Goal: Transaction & Acquisition: Download file/media

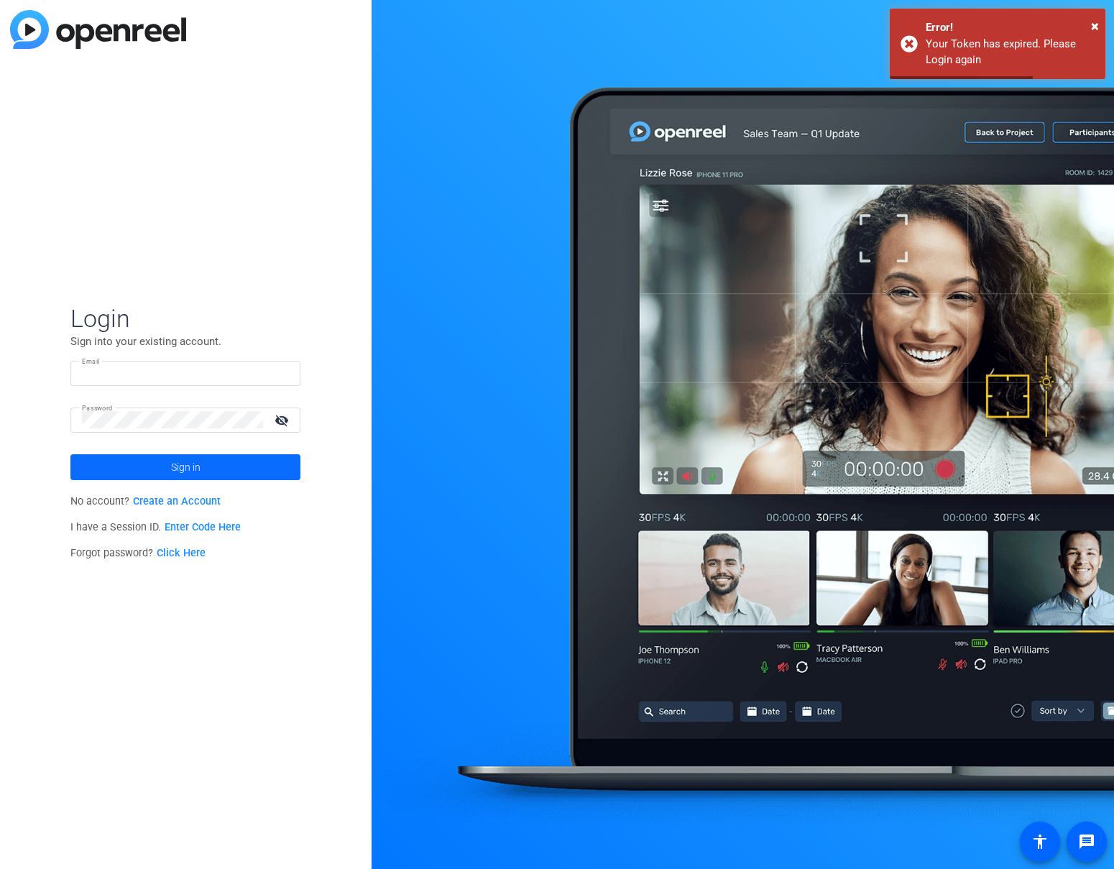
type input "[EMAIL_ADDRESS][DOMAIN_NAME]"
click at [251, 469] on span at bounding box center [185, 467] width 230 height 34
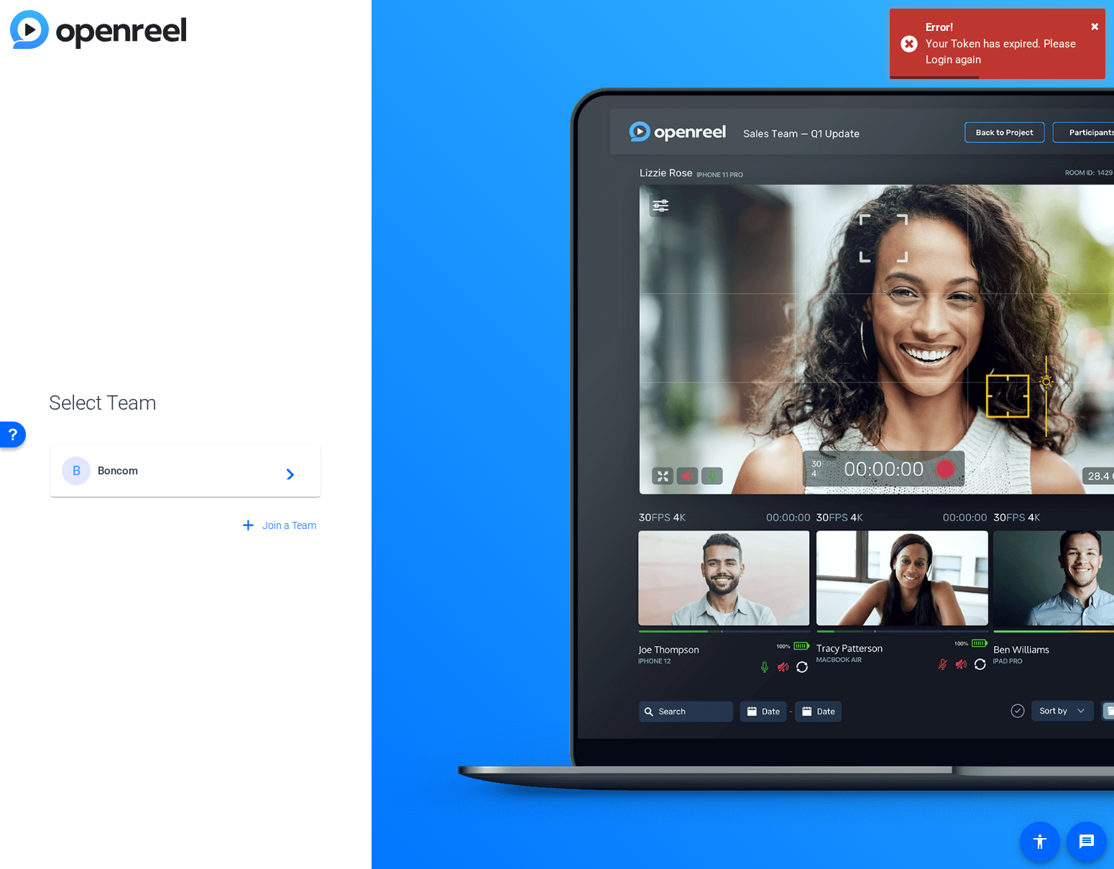
click at [249, 466] on span "Boncom" at bounding box center [188, 470] width 180 height 13
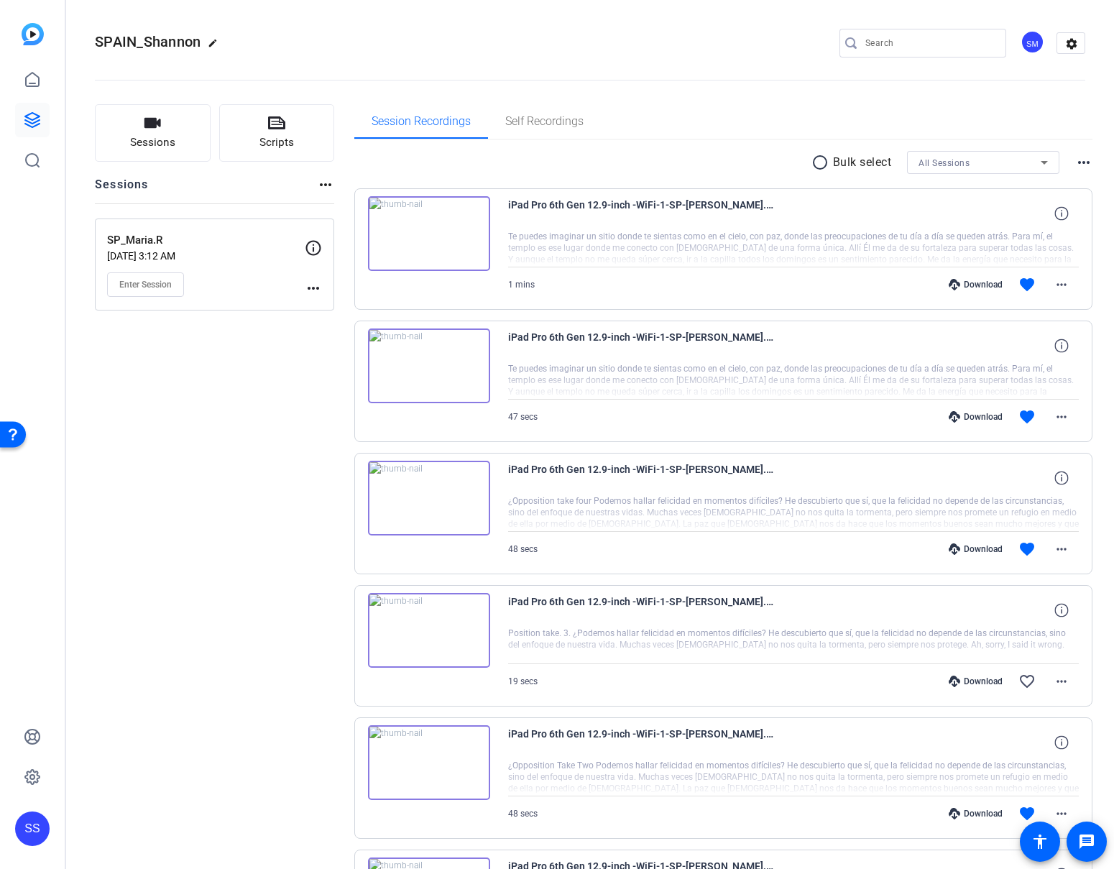
scroll to position [721, 0]
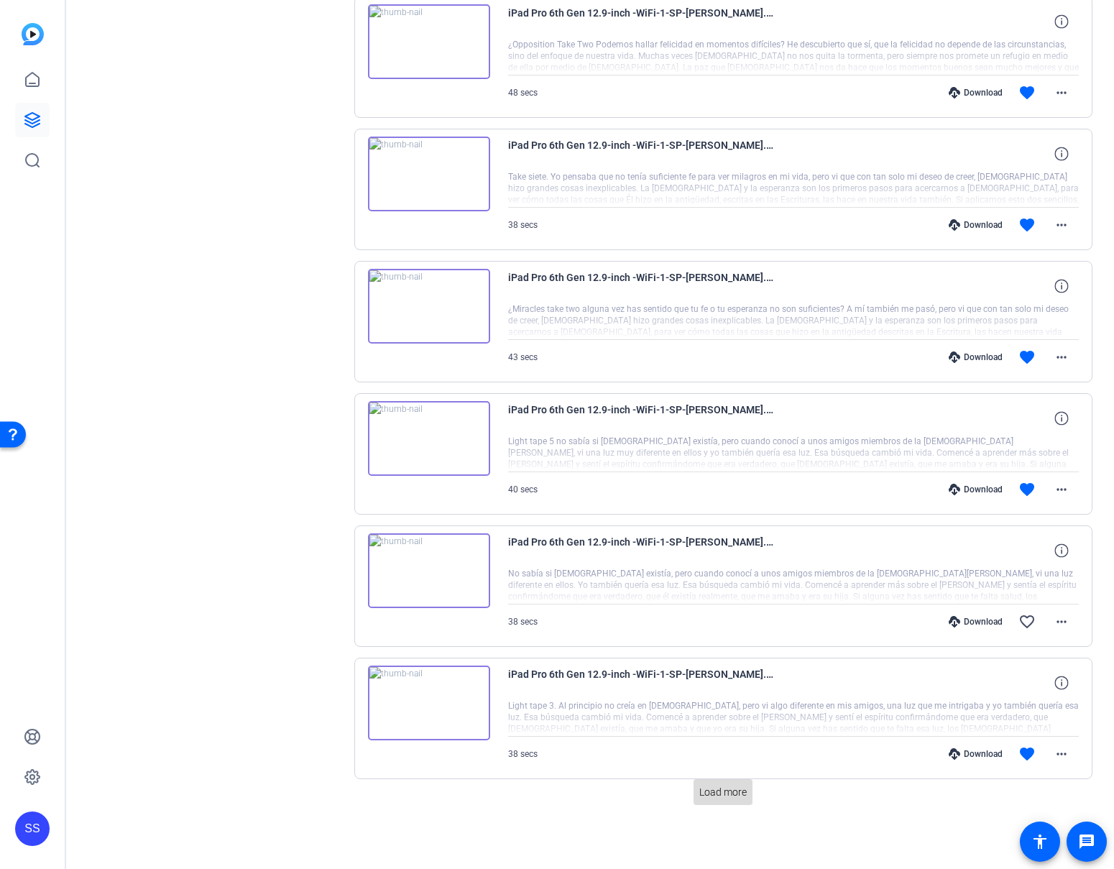
click at [724, 801] on span at bounding box center [722, 792] width 59 height 34
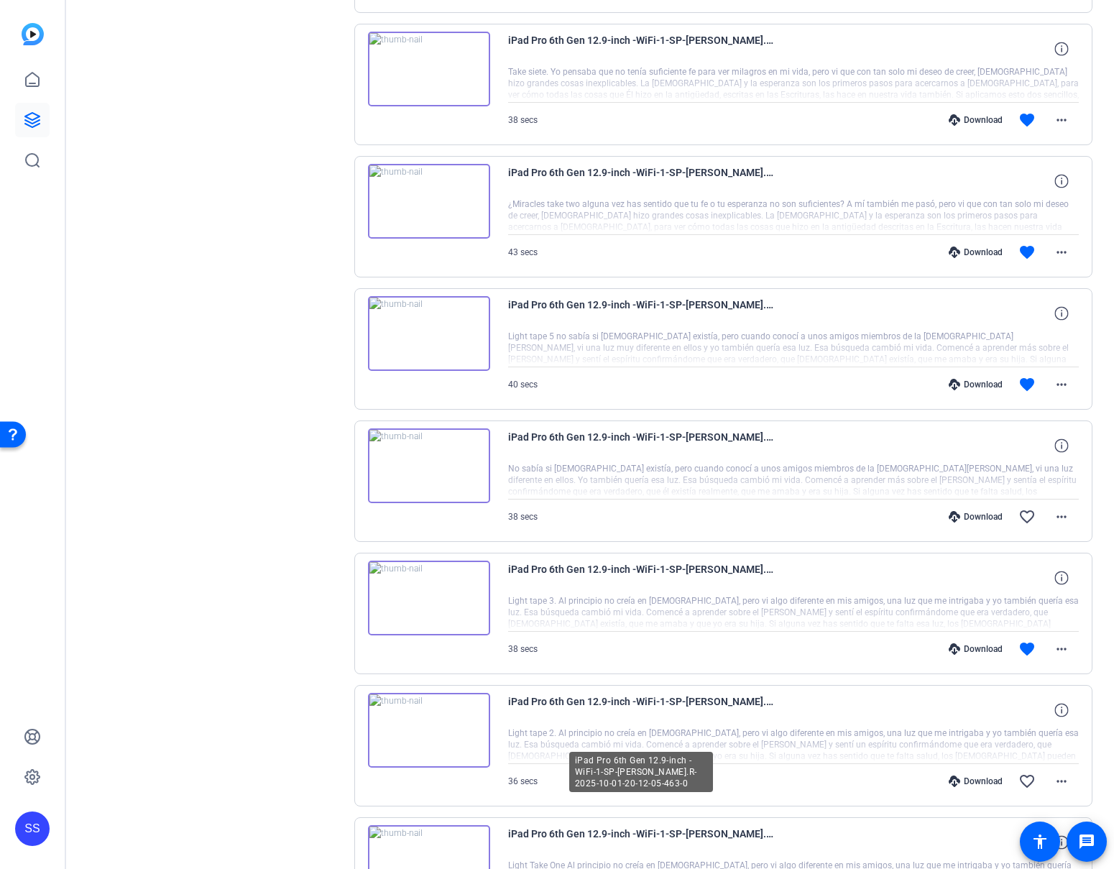
scroll to position [959, 0]
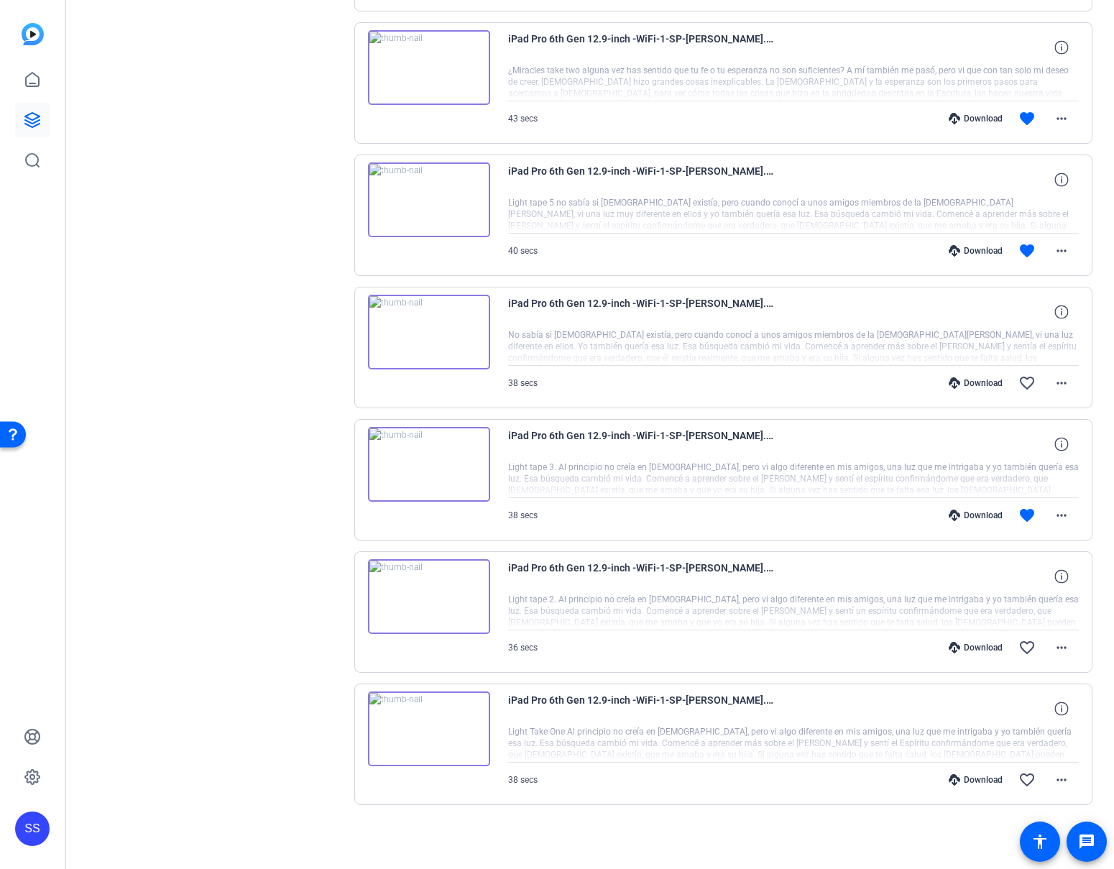
click at [941, 517] on div "Download" at bounding box center [975, 514] width 68 height 11
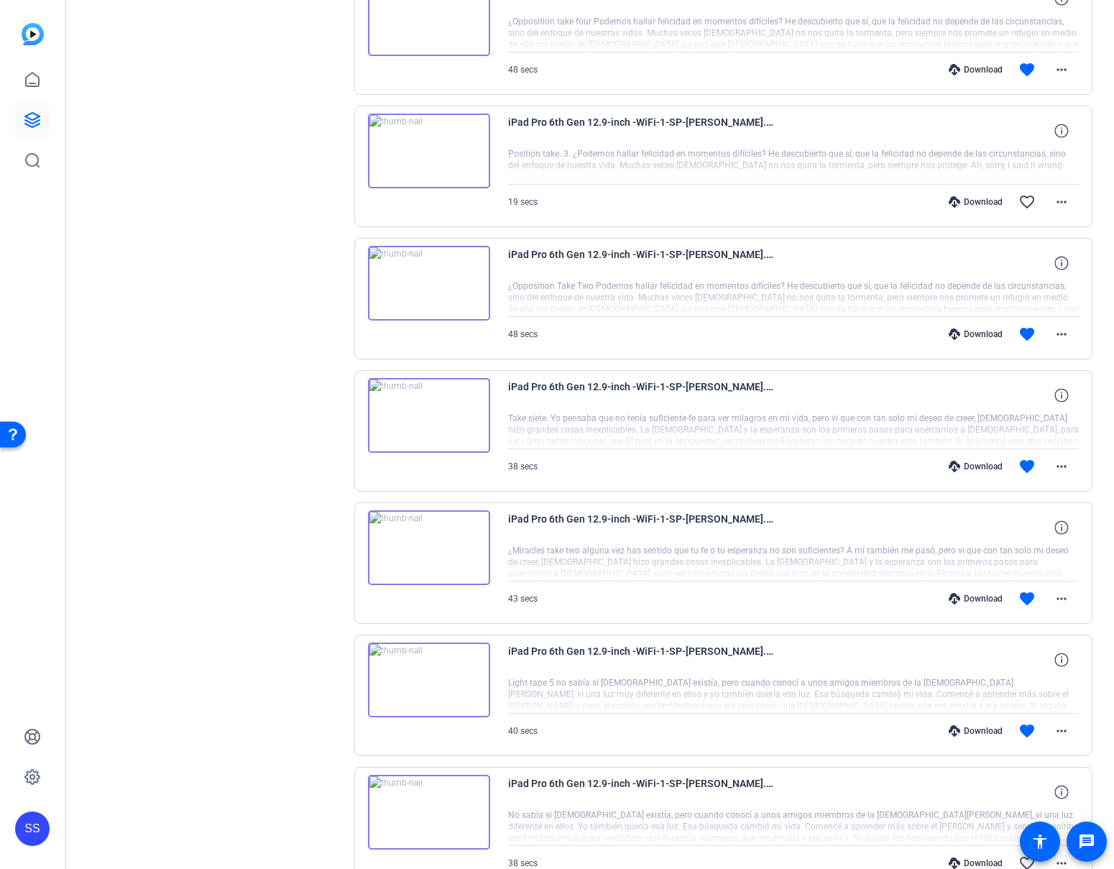
scroll to position [456, 0]
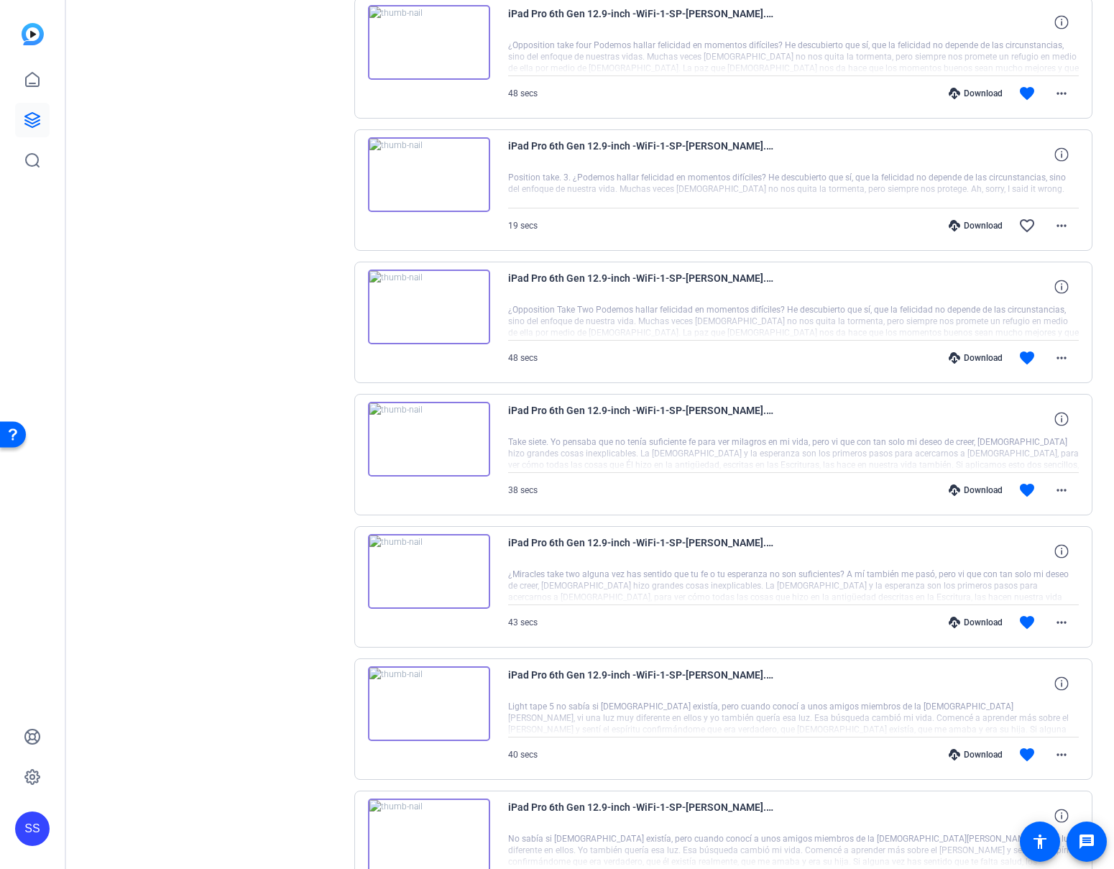
click at [965, 750] on div "Download" at bounding box center [975, 754] width 68 height 11
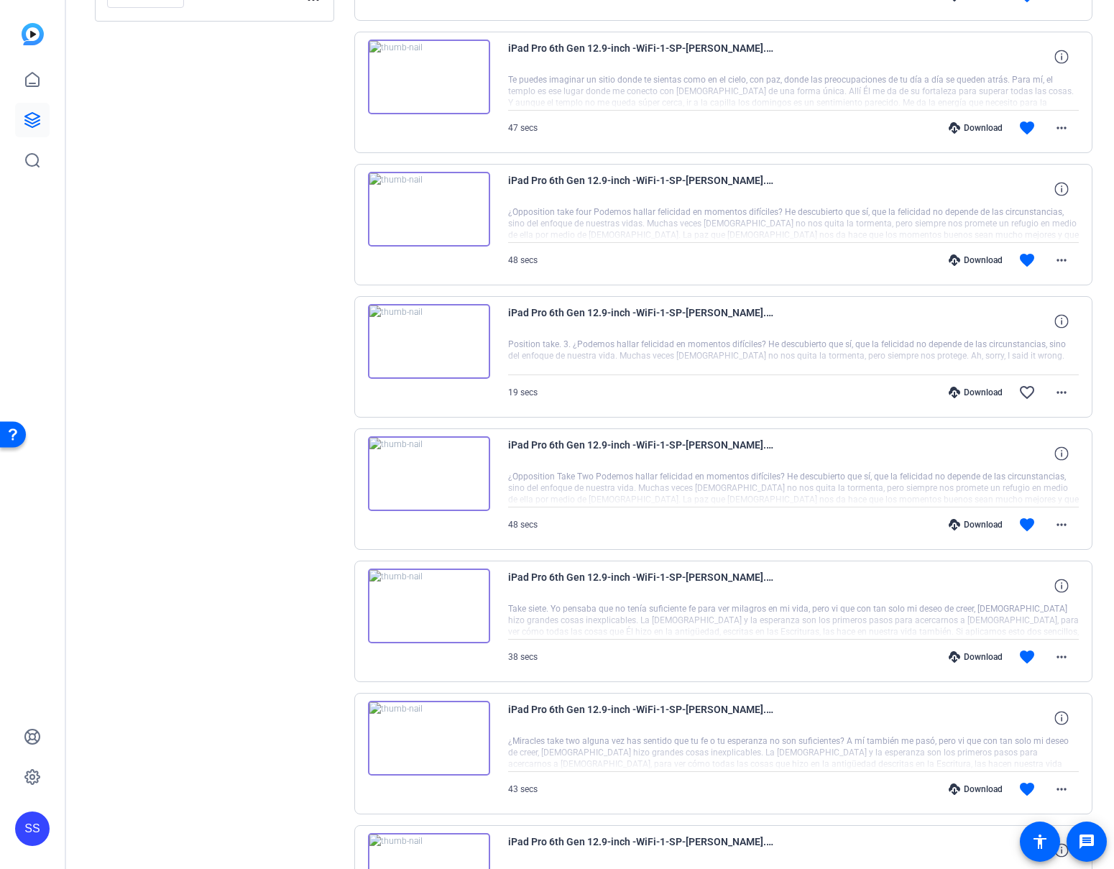
scroll to position [269, 0]
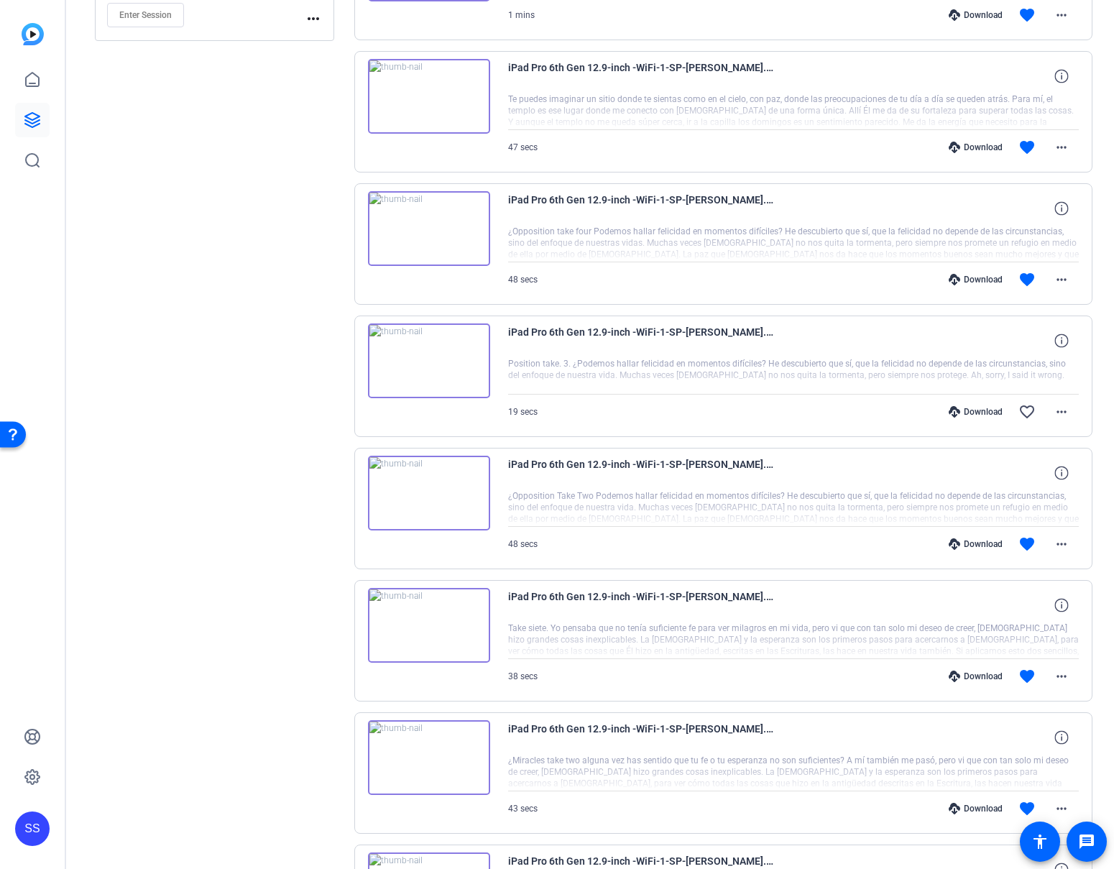
click at [962, 807] on div "Download" at bounding box center [975, 808] width 68 height 11
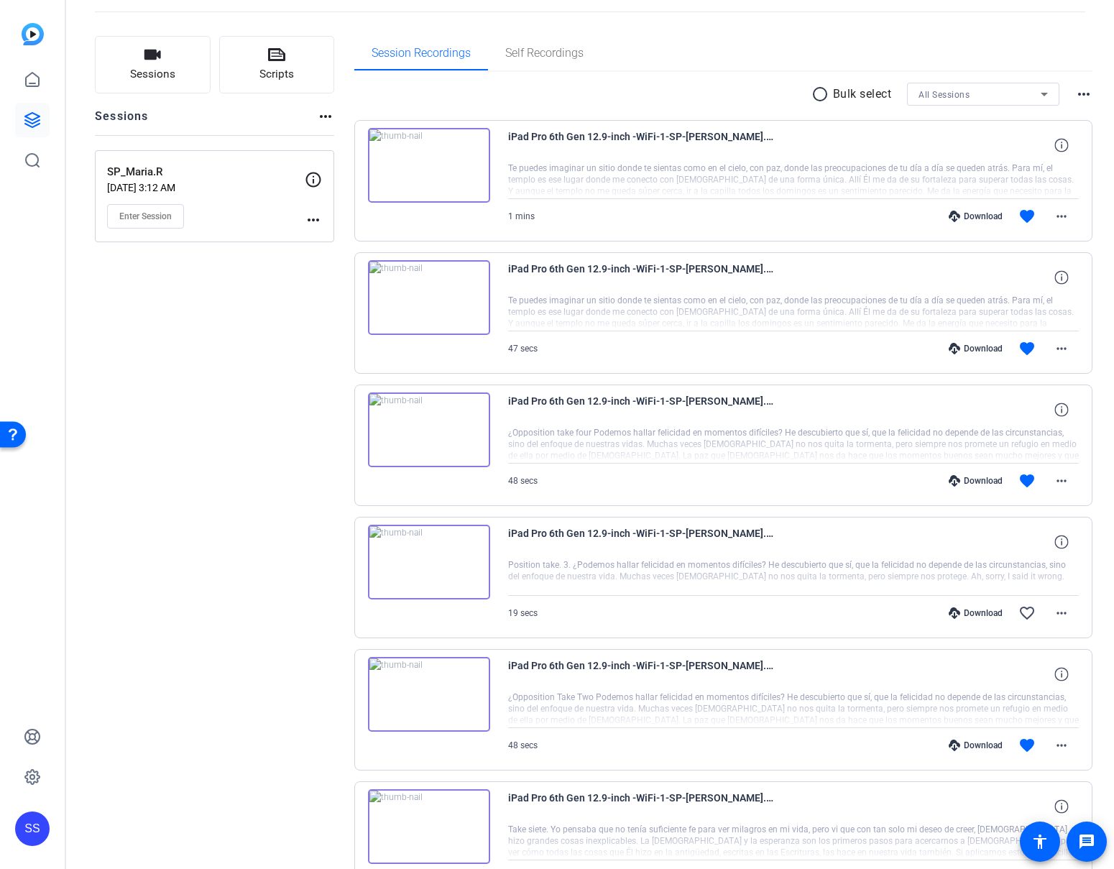
scroll to position [141, 0]
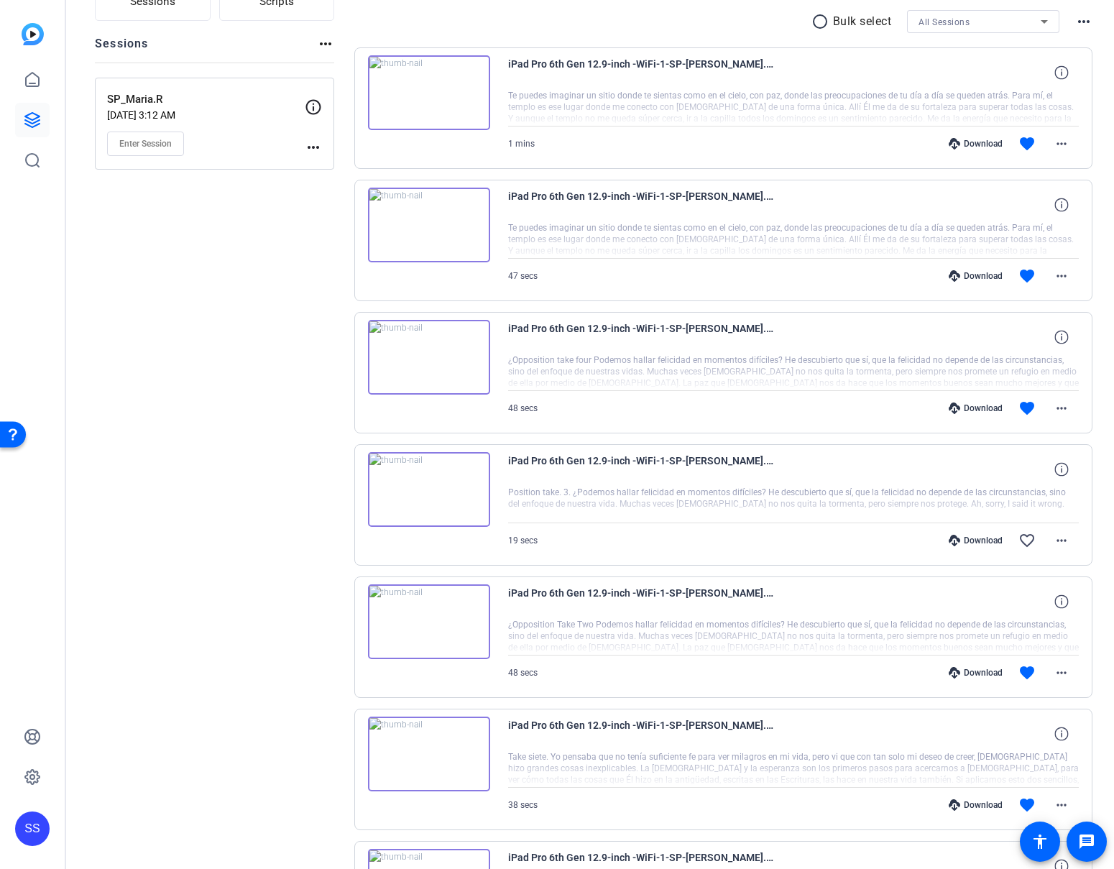
click at [972, 805] on div "Download" at bounding box center [975, 804] width 68 height 11
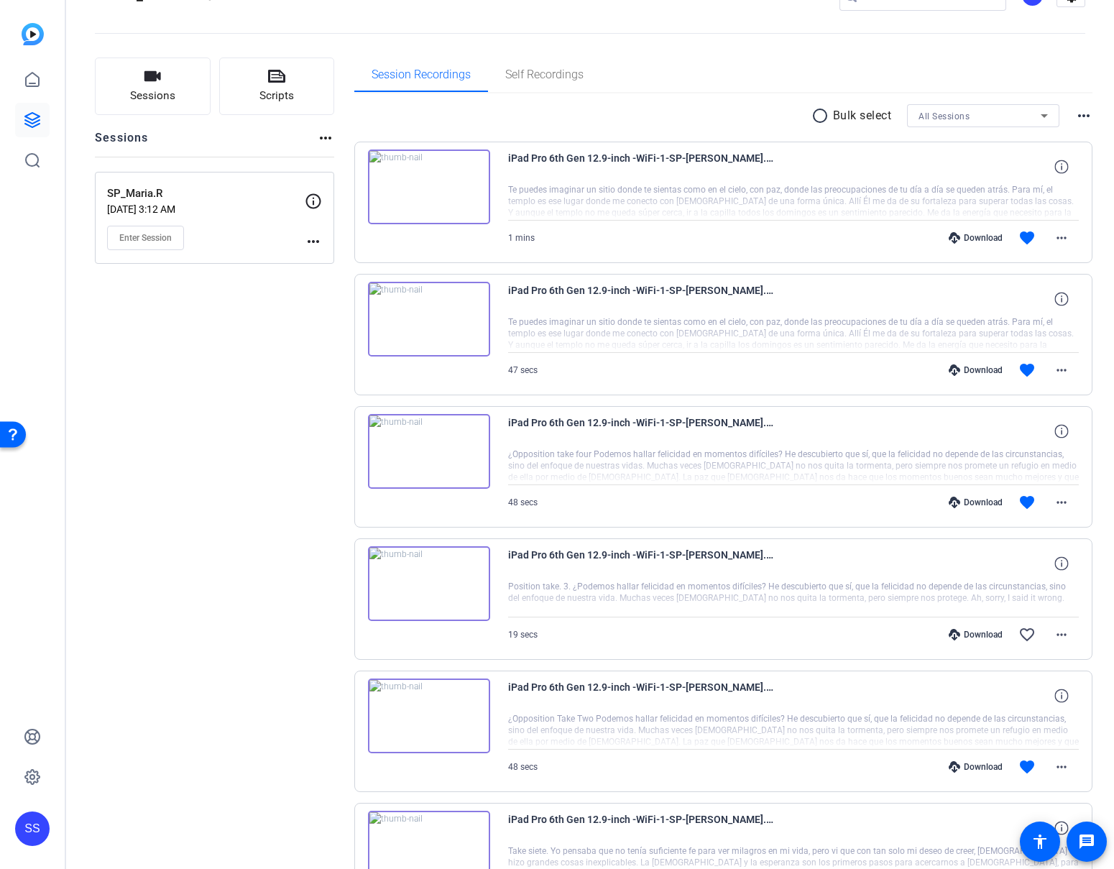
scroll to position [44, 0]
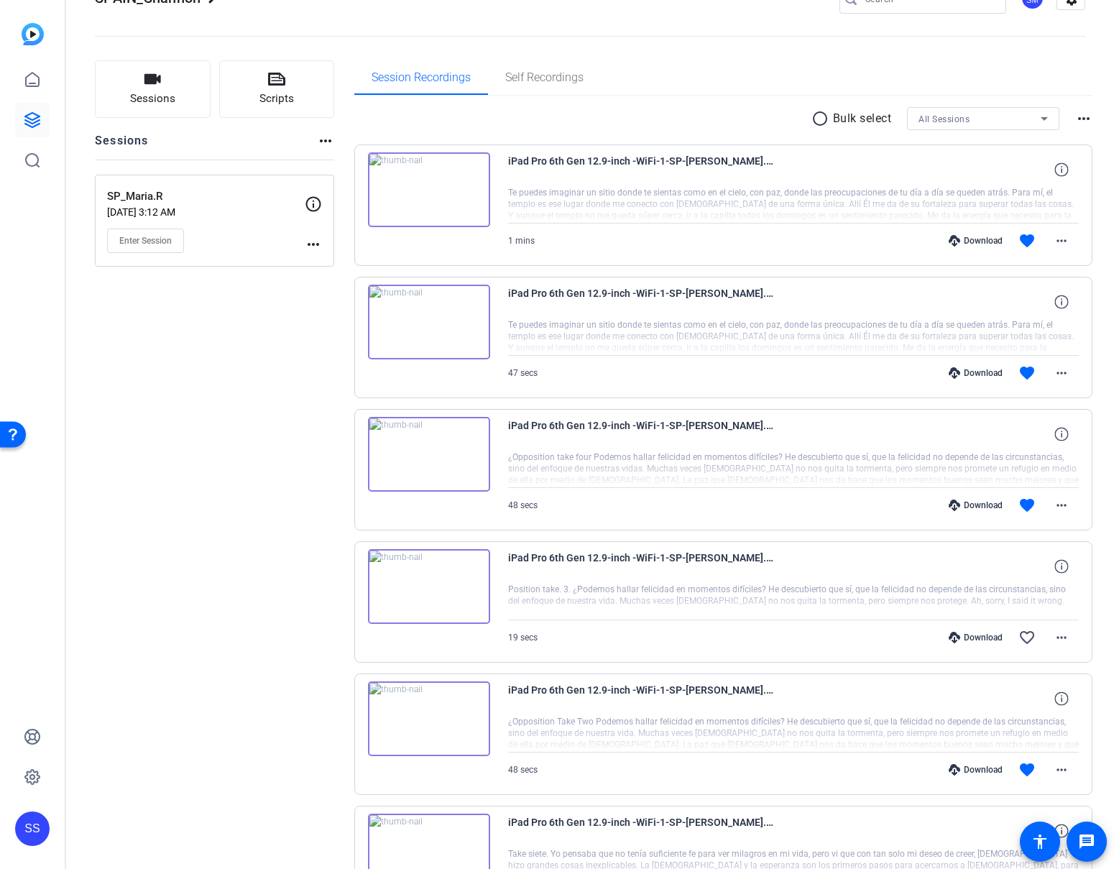
click at [968, 764] on div "Download" at bounding box center [975, 769] width 68 height 11
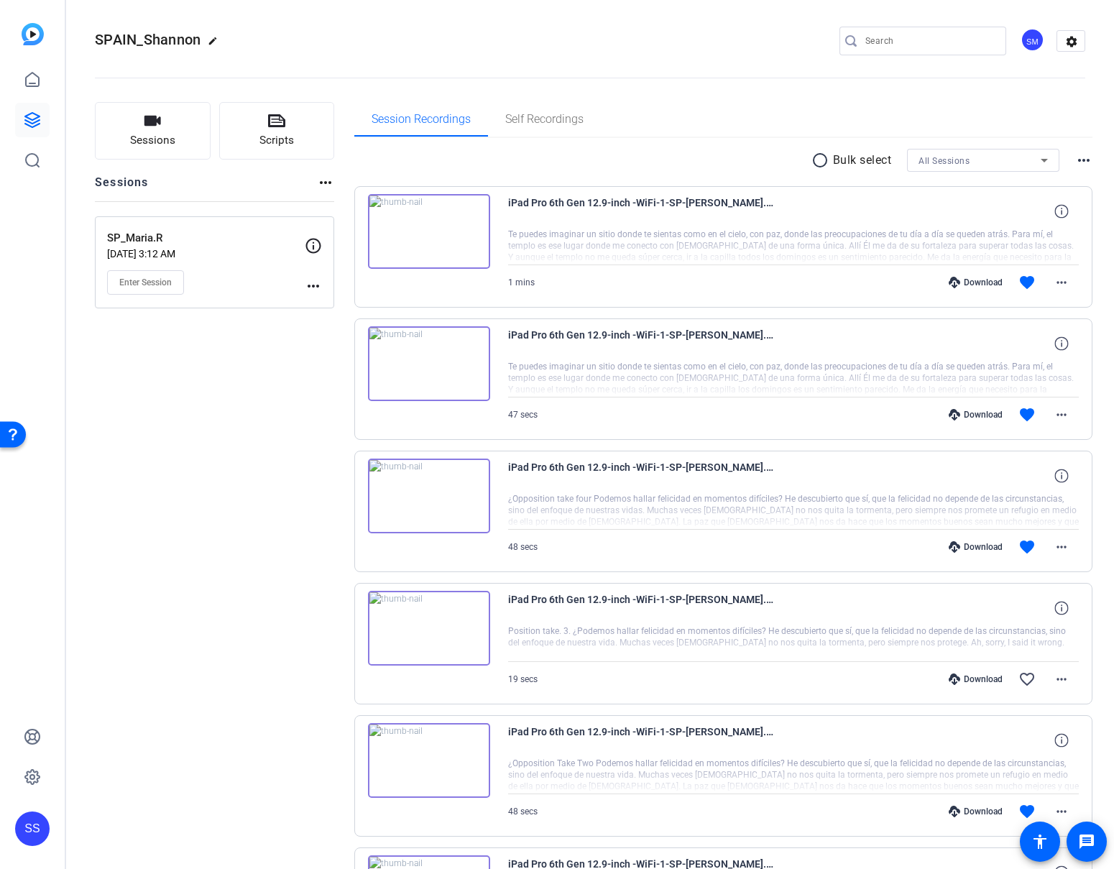
scroll to position [0, 0]
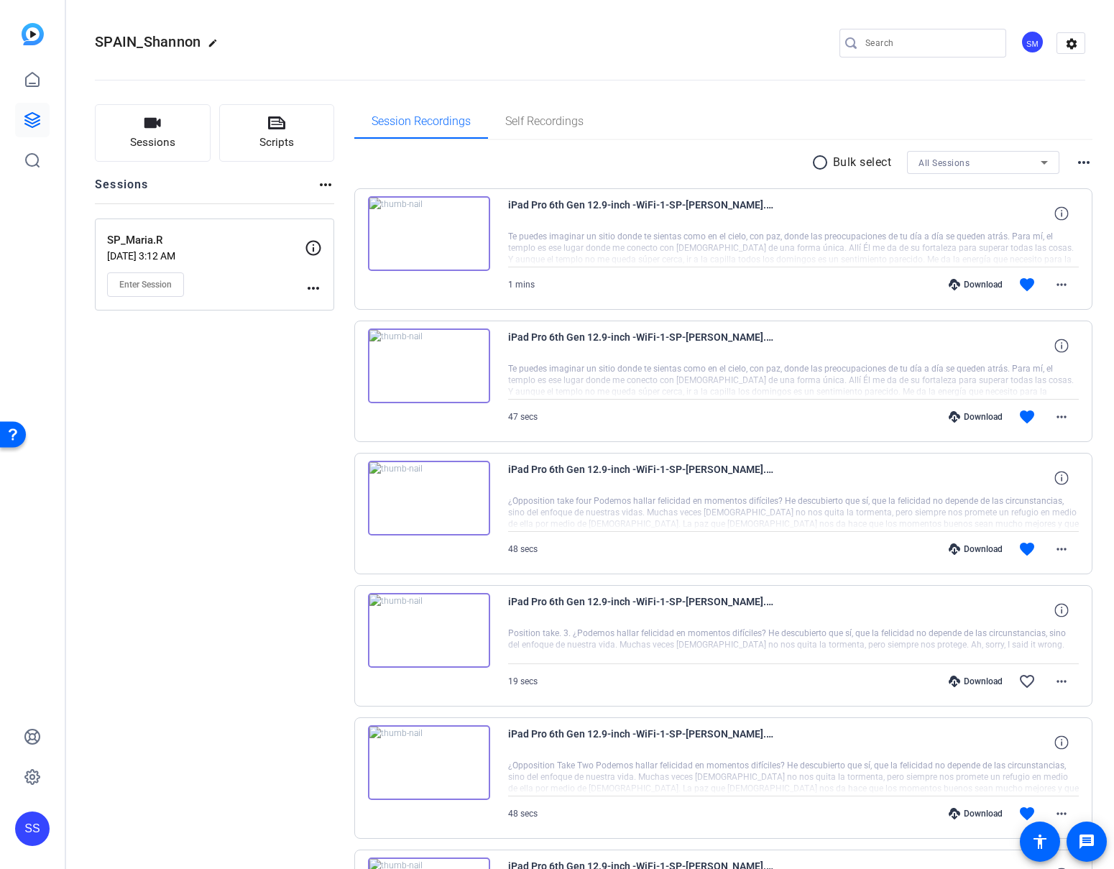
click at [963, 545] on div "Download" at bounding box center [975, 548] width 68 height 11
click at [961, 410] on div "Download favorite more_horiz" at bounding box center [878, 416] width 399 height 34
click at [961, 412] on div "Download" at bounding box center [975, 416] width 68 height 11
click at [948, 279] on icon at bounding box center [953, 284] width 11 height 11
